Goal: Entertainment & Leisure: Browse casually

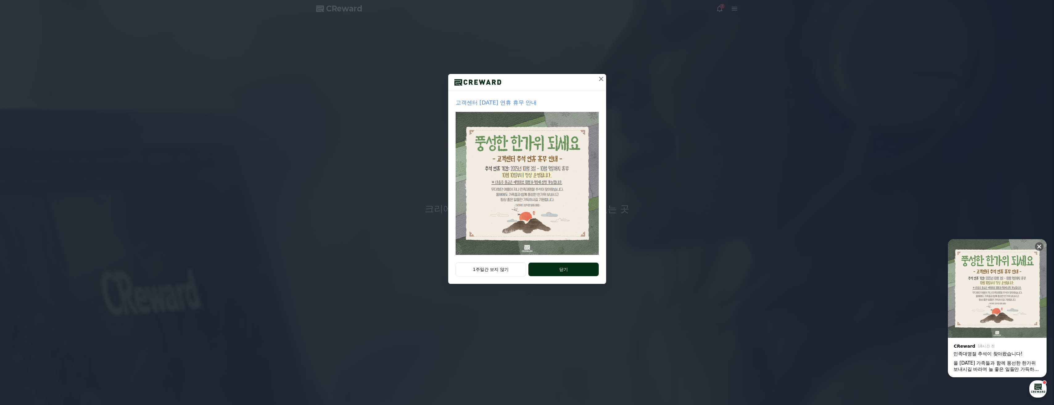
click at [579, 266] on button "닫기" at bounding box center [563, 270] width 70 height 14
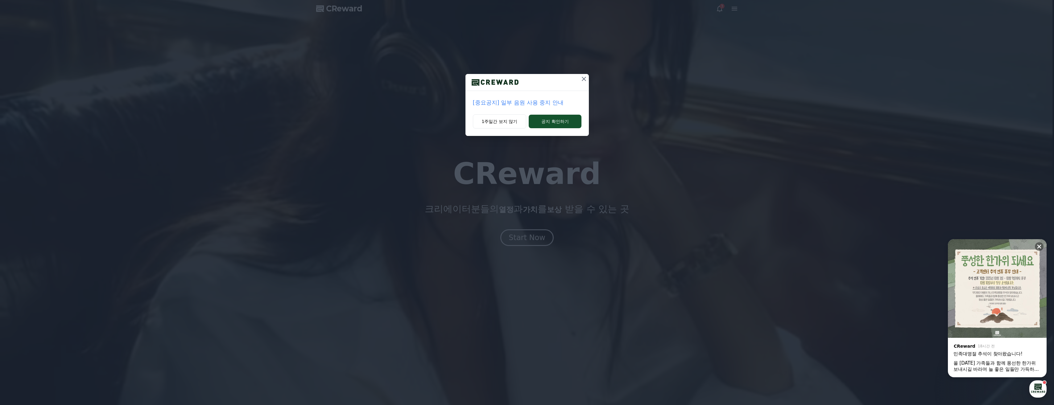
click at [591, 83] on div "[중요공지] 일부 음원 사용 중지 안내 1주일간 보지 않기 공지 확인하기" at bounding box center [527, 73] width 1054 height 146
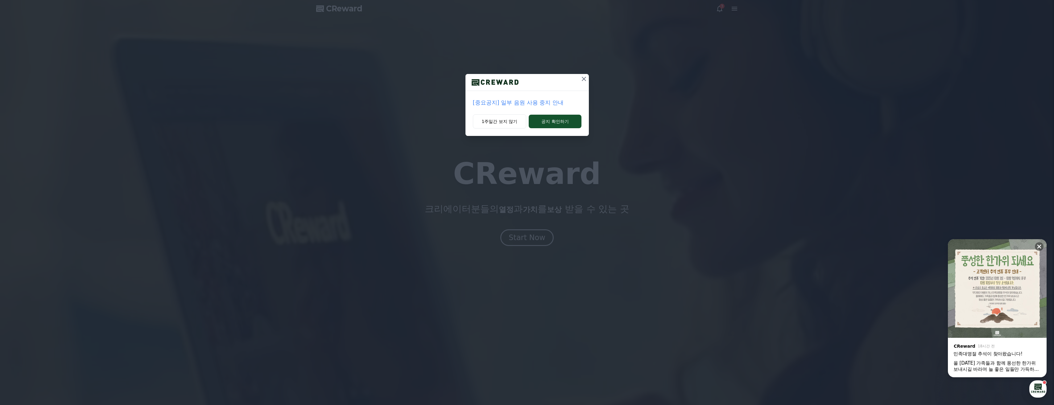
click at [581, 81] on icon at bounding box center [583, 78] width 7 height 7
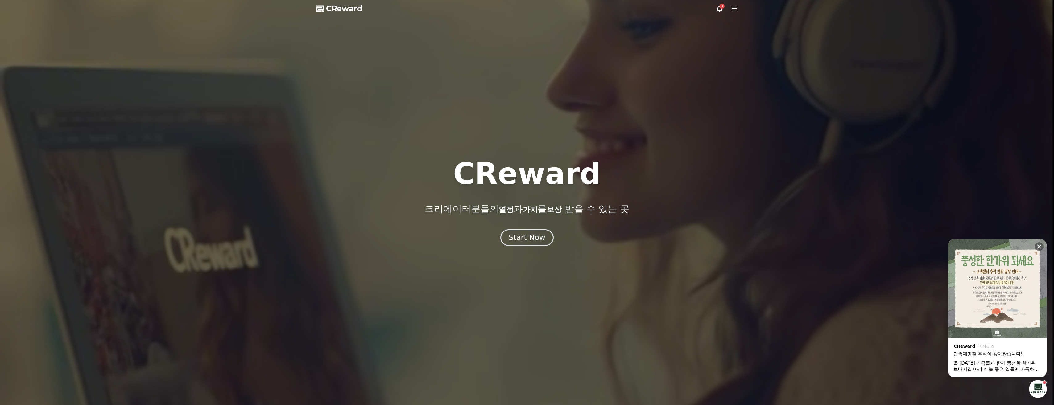
click at [718, 6] on icon at bounding box center [719, 8] width 7 height 7
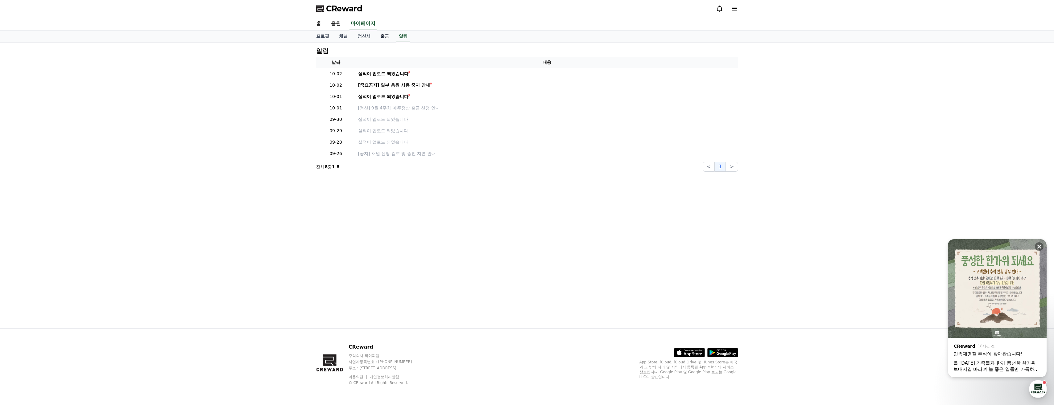
click at [380, 34] on link "출금" at bounding box center [384, 37] width 19 height 12
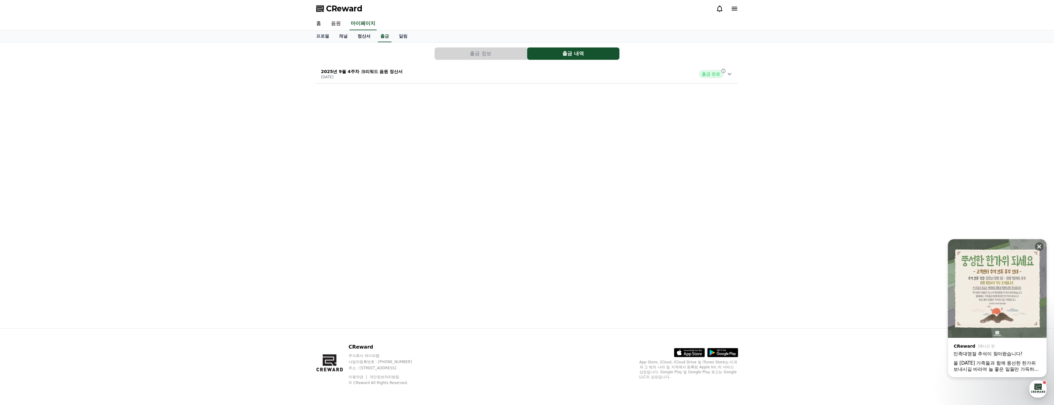
click at [363, 34] on link "정산서" at bounding box center [363, 37] width 23 height 12
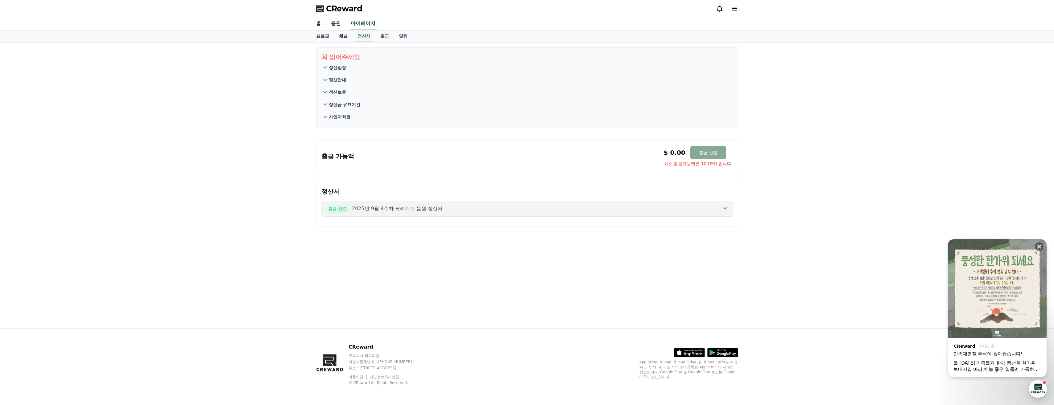
click at [337, 35] on link "채널" at bounding box center [343, 37] width 19 height 12
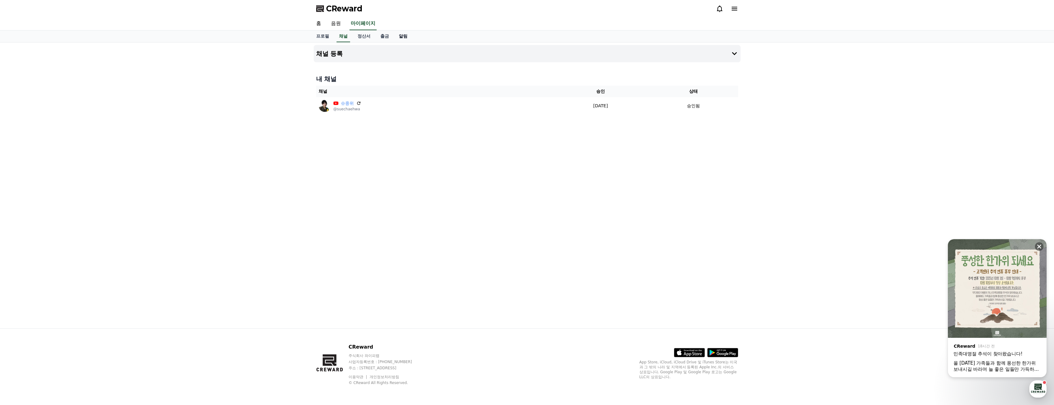
click at [408, 41] on link "알림" at bounding box center [403, 37] width 19 height 12
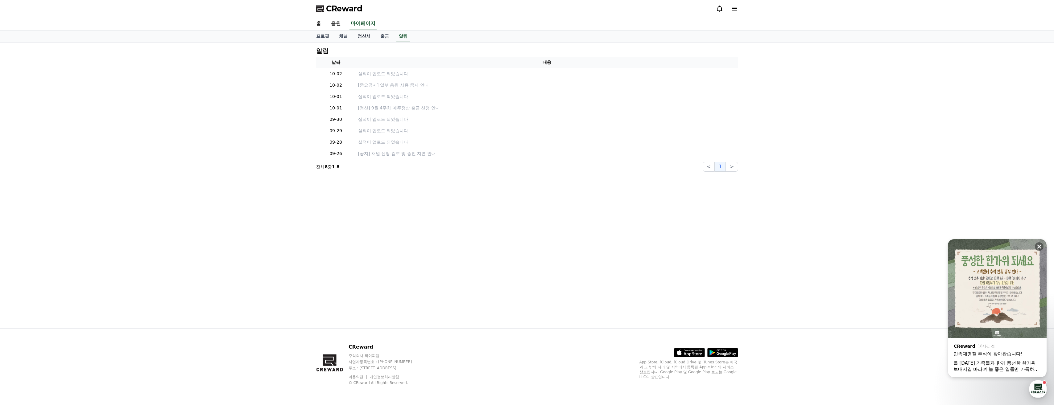
drag, startPoint x: 356, startPoint y: 35, endPoint x: 324, endPoint y: 35, distance: 32.1
click at [356, 35] on link "정산서" at bounding box center [363, 37] width 23 height 12
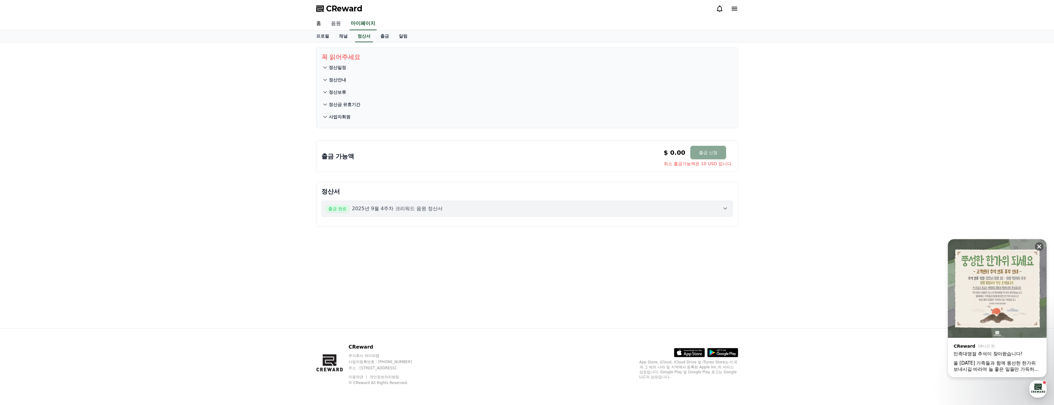
drag, startPoint x: 332, startPoint y: 14, endPoint x: 333, endPoint y: 17, distance: 3.3
click at [332, 17] on div "CReward" at bounding box center [527, 8] width 432 height 17
click at [342, 20] on link "음원" at bounding box center [336, 23] width 20 height 13
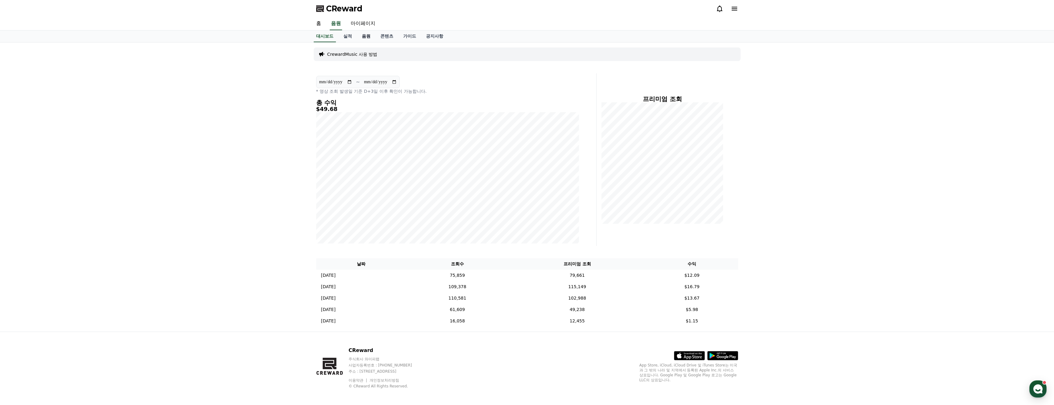
click at [368, 34] on link "음원" at bounding box center [366, 37] width 19 height 12
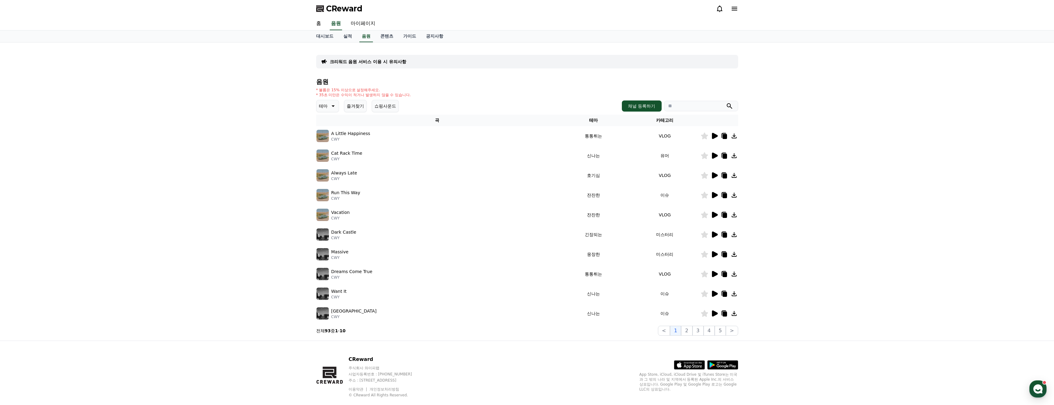
click at [335, 104] on icon at bounding box center [332, 105] width 7 height 7
click at [333, 160] on button "호기심" at bounding box center [326, 155] width 18 height 14
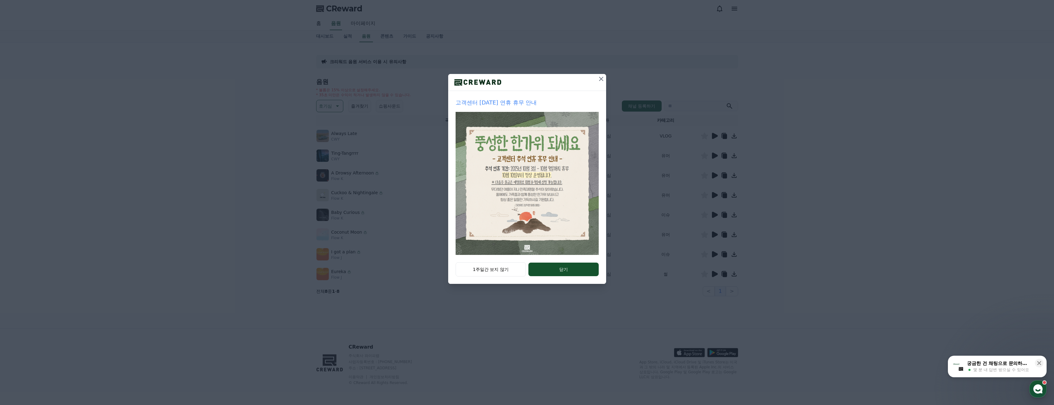
click at [602, 78] on icon at bounding box center [600, 78] width 7 height 7
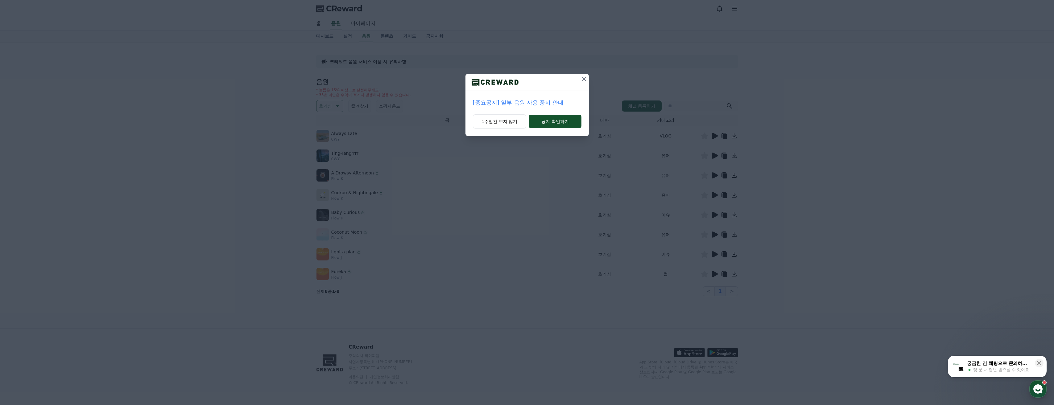
drag, startPoint x: 586, startPoint y: 80, endPoint x: 590, endPoint y: 82, distance: 5.0
click at [586, 80] on icon at bounding box center [583, 78] width 7 height 7
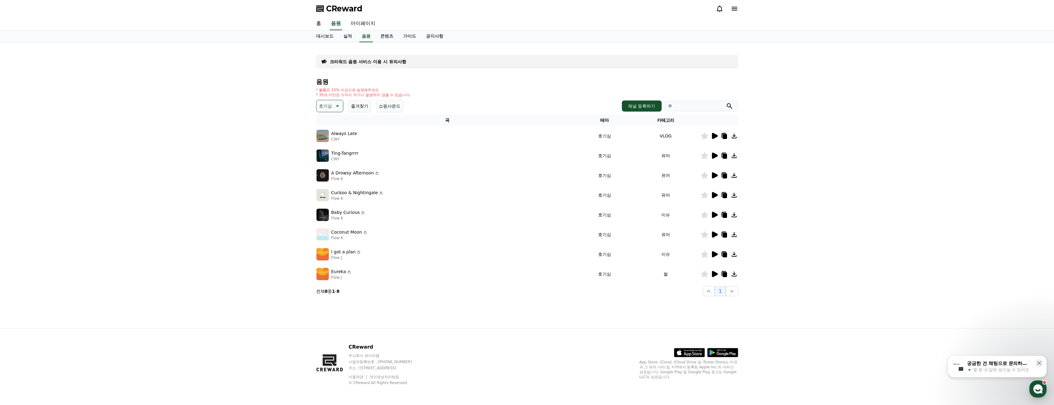
click at [714, 140] on td at bounding box center [719, 136] width 38 height 20
click at [714, 139] on icon at bounding box center [713, 135] width 7 height 7
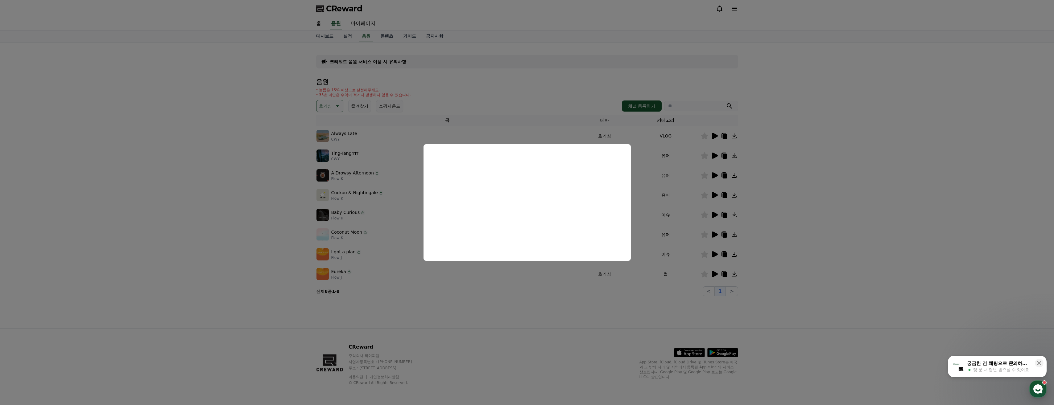
click at [336, 228] on button "close modal" at bounding box center [527, 202] width 1054 height 405
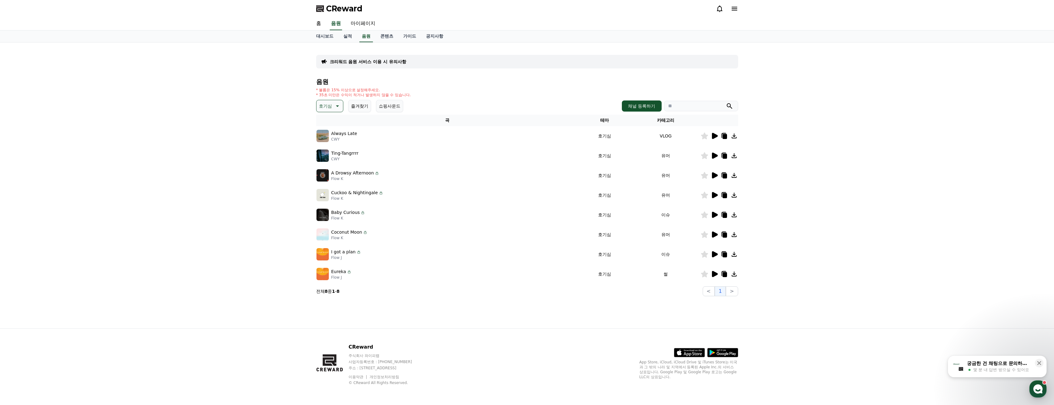
click at [321, 258] on img at bounding box center [322, 254] width 12 height 12
click at [322, 214] on img at bounding box center [322, 215] width 12 height 12
click at [714, 196] on icon at bounding box center [715, 195] width 6 height 6
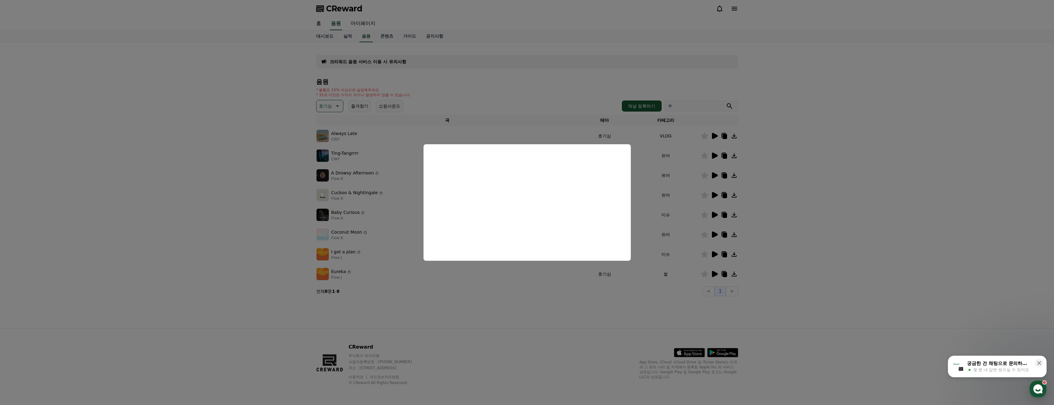
click at [307, 216] on button "close modal" at bounding box center [527, 202] width 1054 height 405
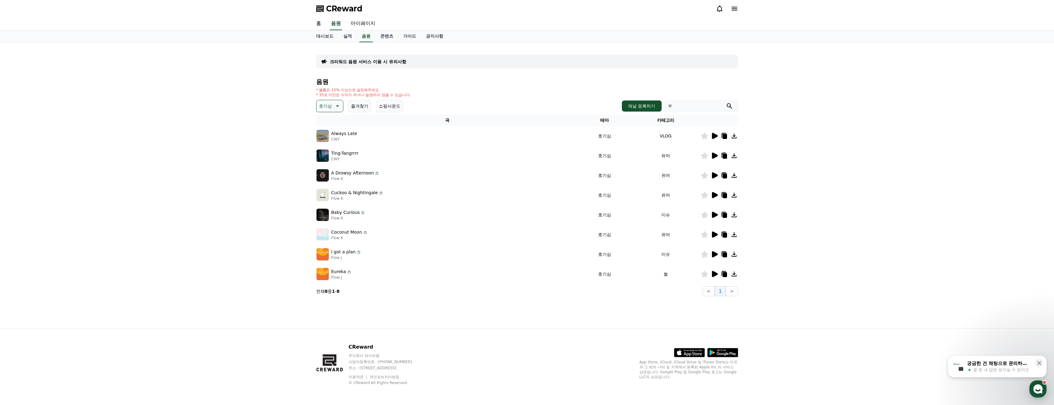
click at [718, 212] on div at bounding box center [719, 214] width 37 height 7
click at [710, 210] on td at bounding box center [719, 215] width 38 height 20
click at [714, 214] on icon at bounding box center [715, 215] width 6 height 6
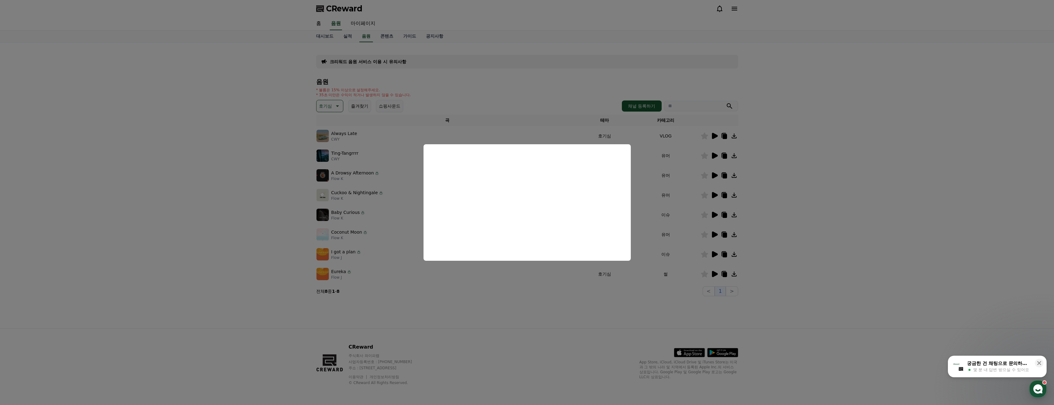
click at [461, 327] on button "close modal" at bounding box center [527, 202] width 1054 height 405
